Goal: Navigation & Orientation: Find specific page/section

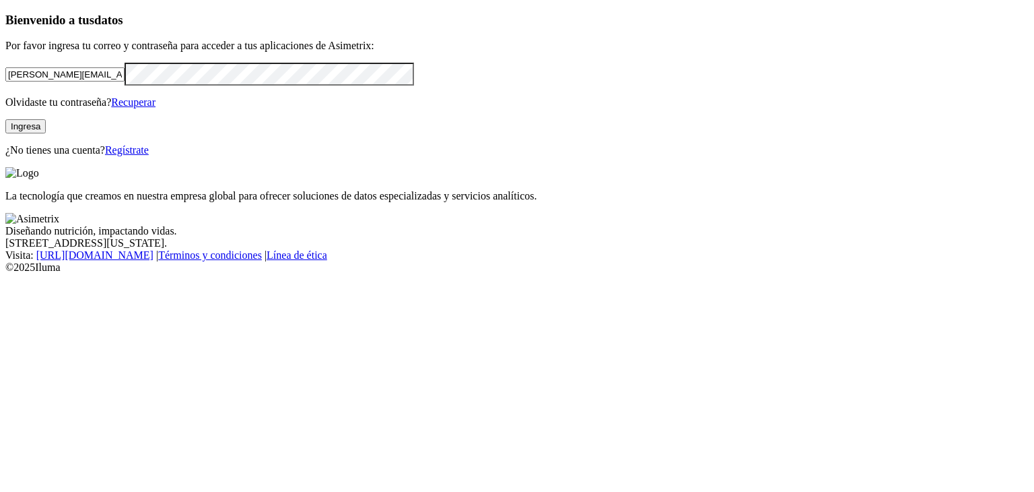
click at [46, 133] on button "Ingresa" at bounding box center [25, 126] width 40 height 14
